Goal: Complete application form: Complete application form

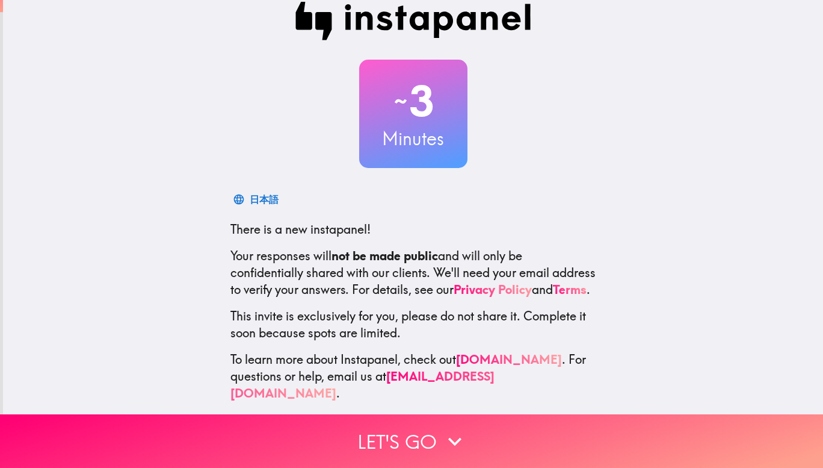
scroll to position [33, 0]
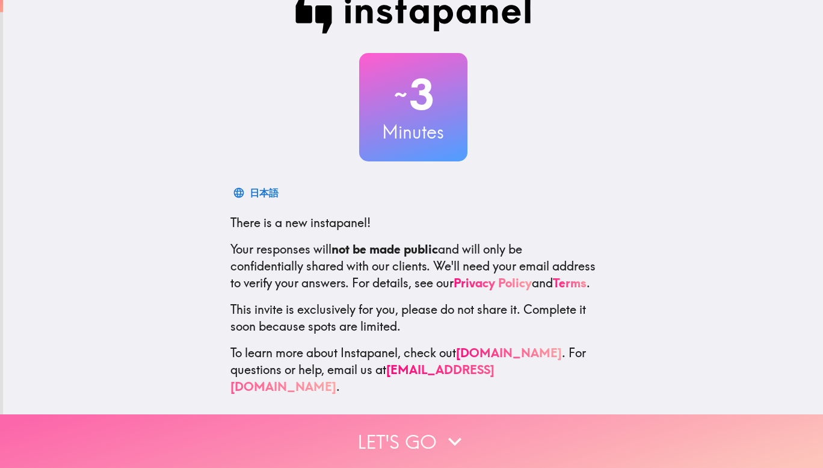
click at [406, 419] on button "Let's go" at bounding box center [411, 441] width 823 height 54
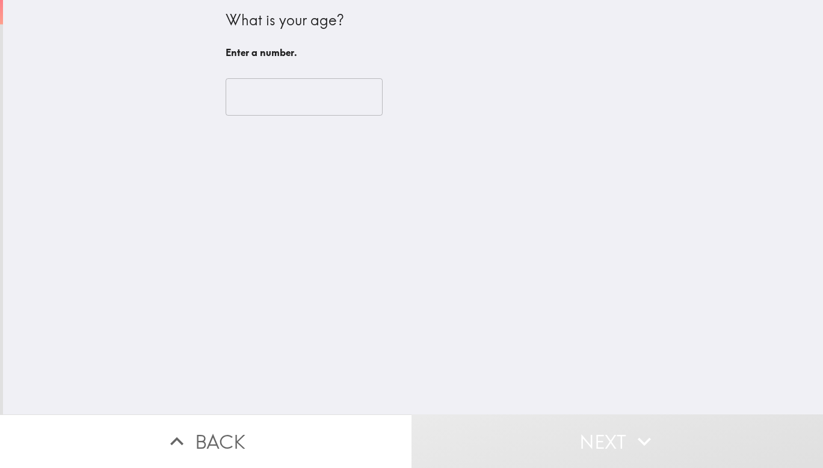
click at [244, 107] on input "number" at bounding box center [304, 96] width 157 height 37
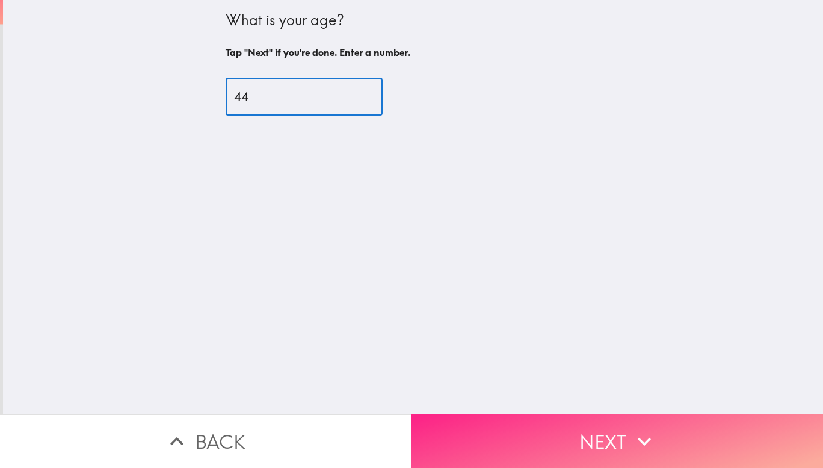
type input "44"
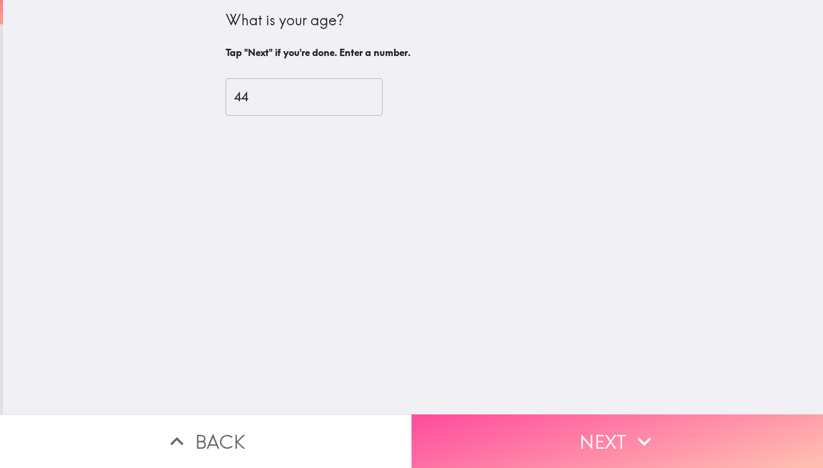
click at [675, 432] on button "Next" at bounding box center [618, 441] width 412 height 54
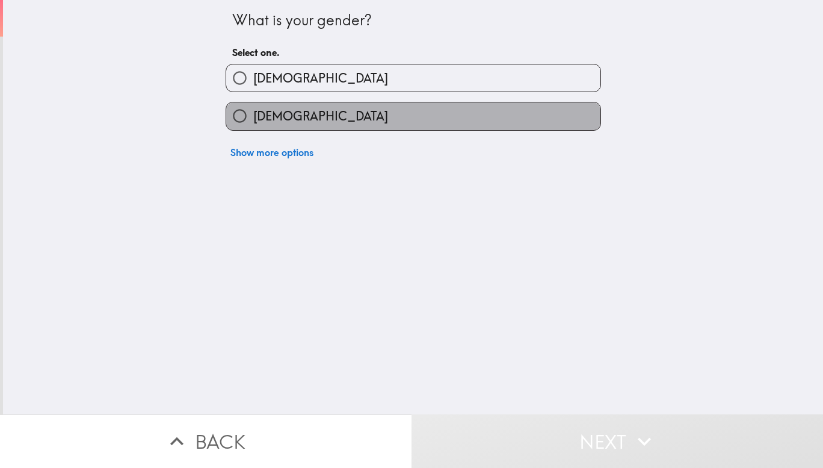
click at [288, 118] on label "[DEMOGRAPHIC_DATA]" at bounding box center [413, 115] width 374 height 27
click at [253, 118] on input "[DEMOGRAPHIC_DATA]" at bounding box center [239, 115] width 27 height 27
radio input "true"
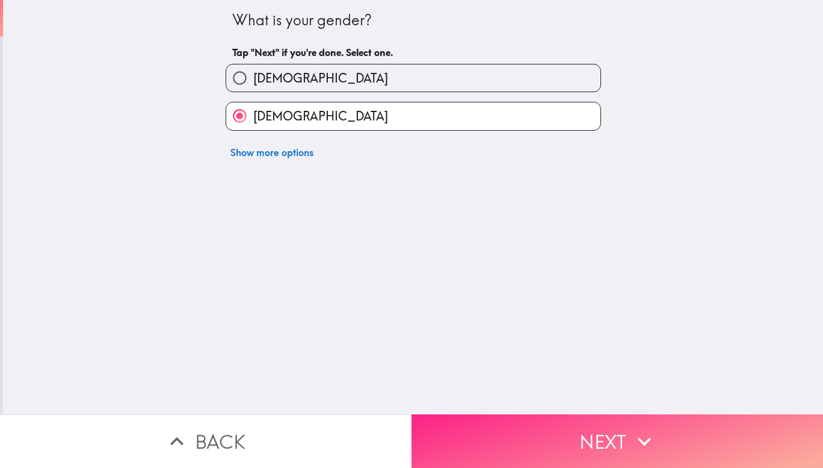
click at [608, 423] on button "Next" at bounding box center [618, 441] width 412 height 54
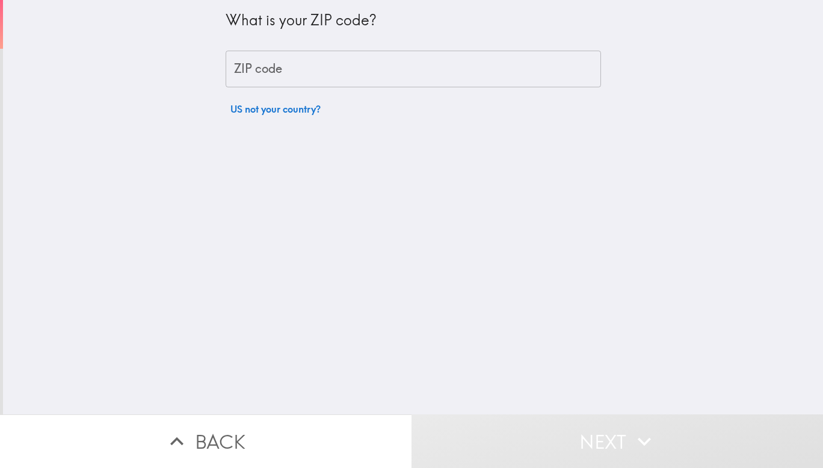
click at [261, 71] on input "ZIP code" at bounding box center [413, 69] width 375 height 37
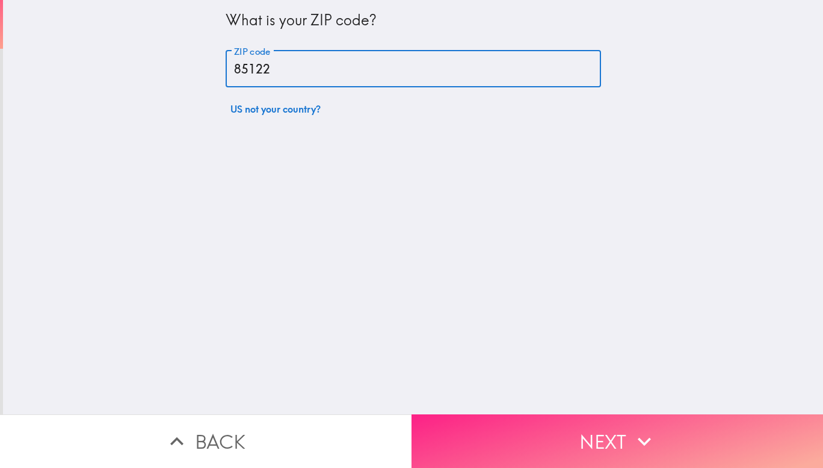
type input "85122"
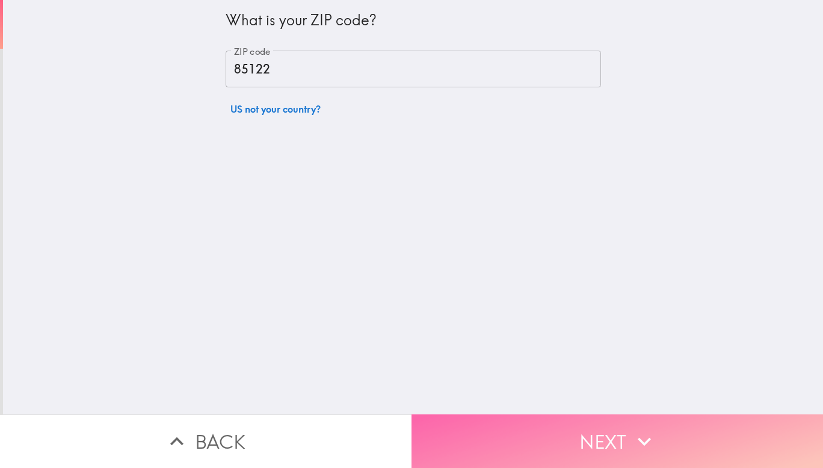
click at [601, 434] on button "Next" at bounding box center [618, 441] width 412 height 54
